Goal: Check status: Check status

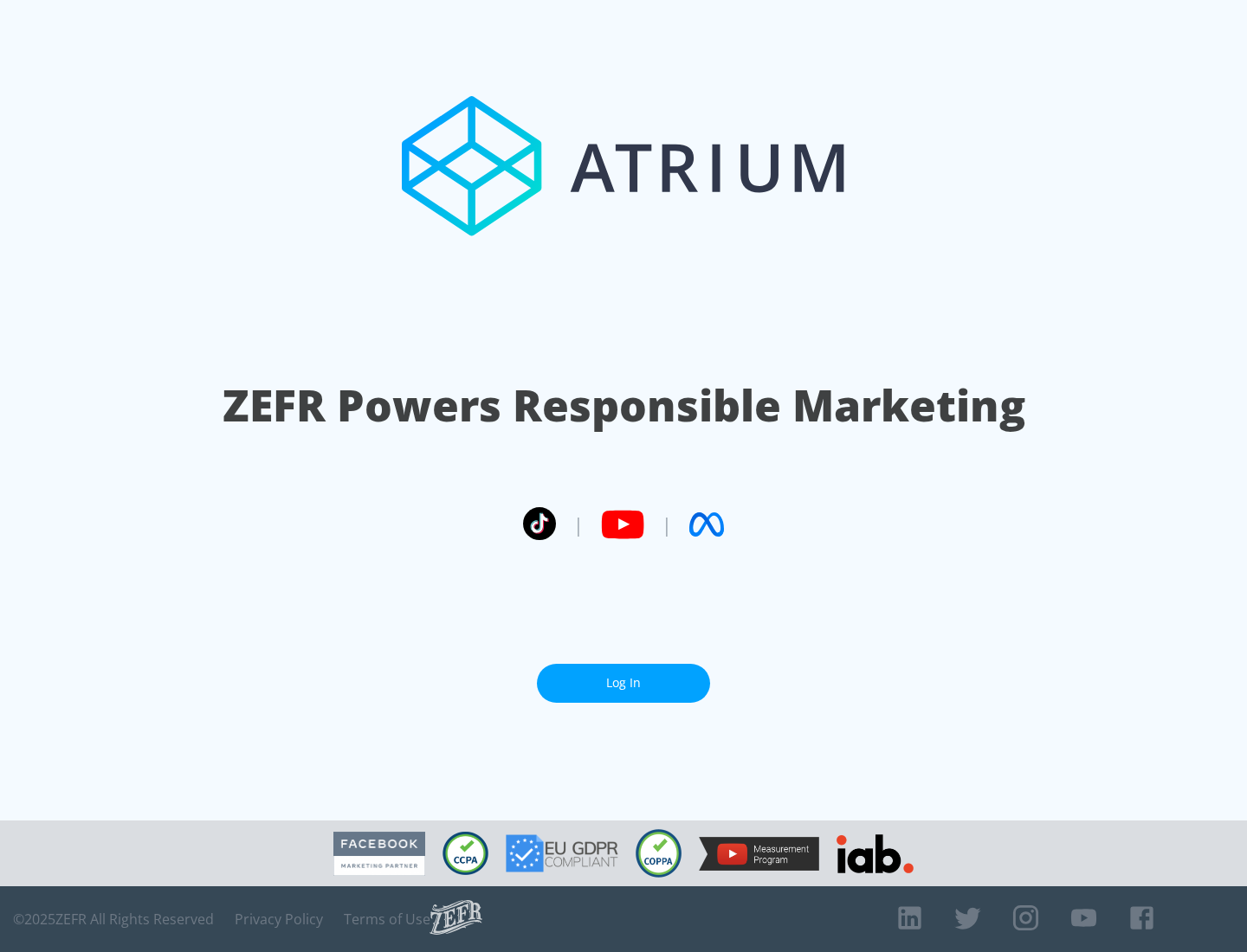
click at [624, 683] on link "Log In" at bounding box center [624, 684] width 174 height 39
